Goal: Find specific page/section: Find specific page/section

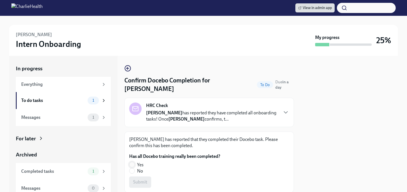
drag, startPoint x: 132, startPoint y: 156, endPoint x: 133, endPoint y: 159, distance: 2.9
click at [132, 162] on input "Yes" at bounding box center [131, 164] width 5 height 5
radio input "true"
click at [137, 179] on span "Submit" at bounding box center [140, 182] width 14 height 6
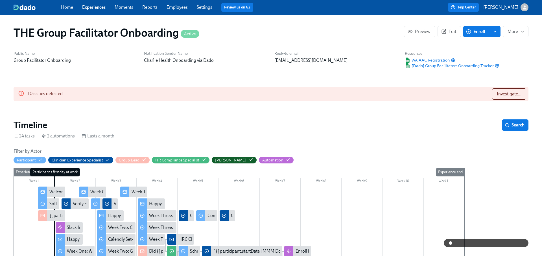
scroll to position [0, 7958]
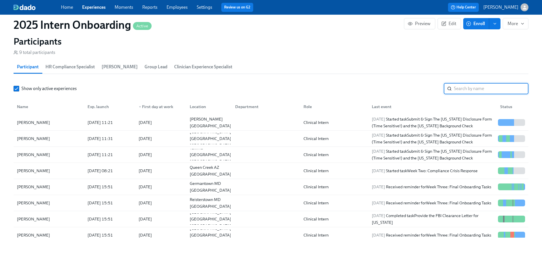
scroll to position [0, 1444]
click at [473, 90] on input "search" at bounding box center [491, 88] width 75 height 11
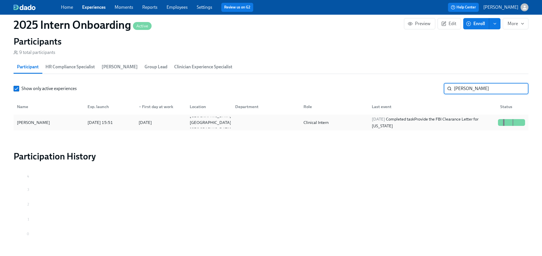
type input "leigh"
click at [453, 116] on div "Leigh Slater 2025/08/29 15:51 2025/09/02 Glenwood Springs CO US Clinical Intern…" at bounding box center [271, 123] width 515 height 16
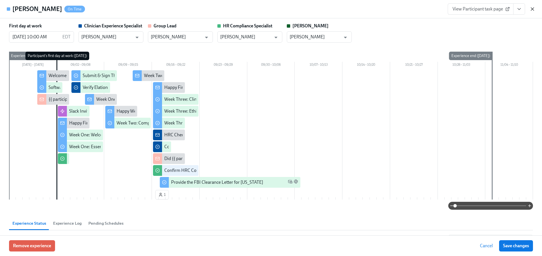
click at [535, 10] on icon "button" at bounding box center [533, 9] width 6 height 6
